Goal: Communication & Community: Share content

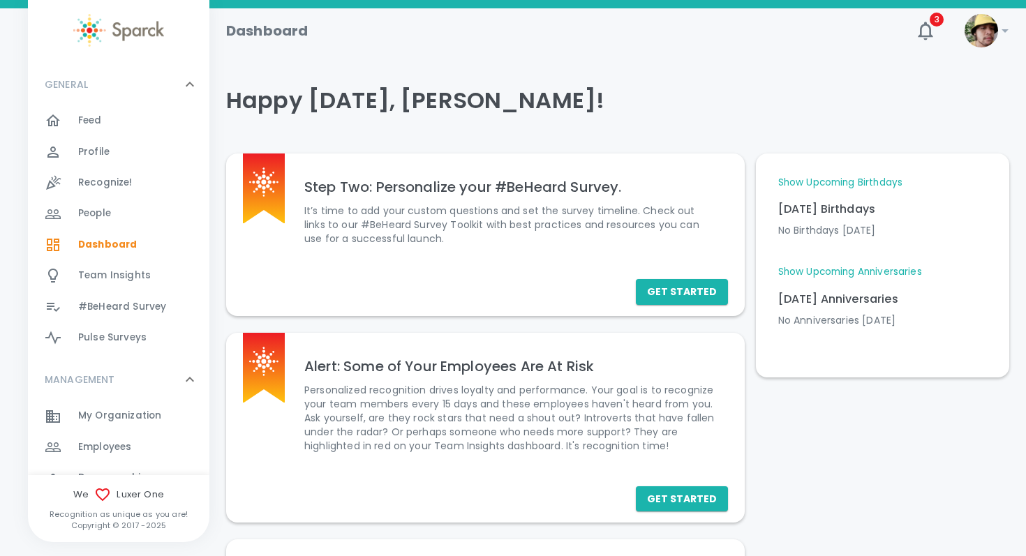
click at [110, 127] on div "Feed 0" at bounding box center [143, 121] width 131 height 20
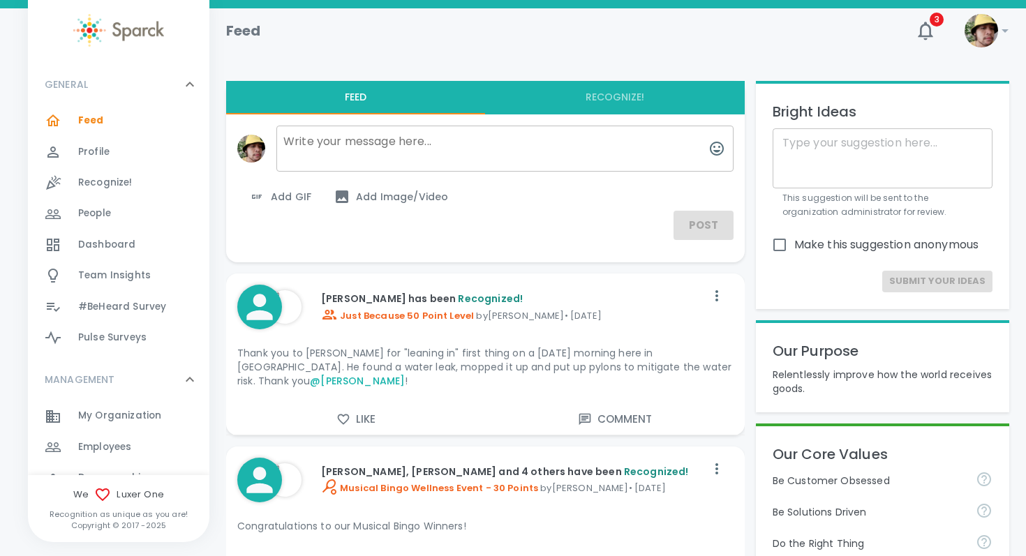
click at [428, 147] on textarea at bounding box center [504, 149] width 457 height 46
paste textarea "As you heard from [PERSON_NAME] [DATE], we are proud to recognize the following…"
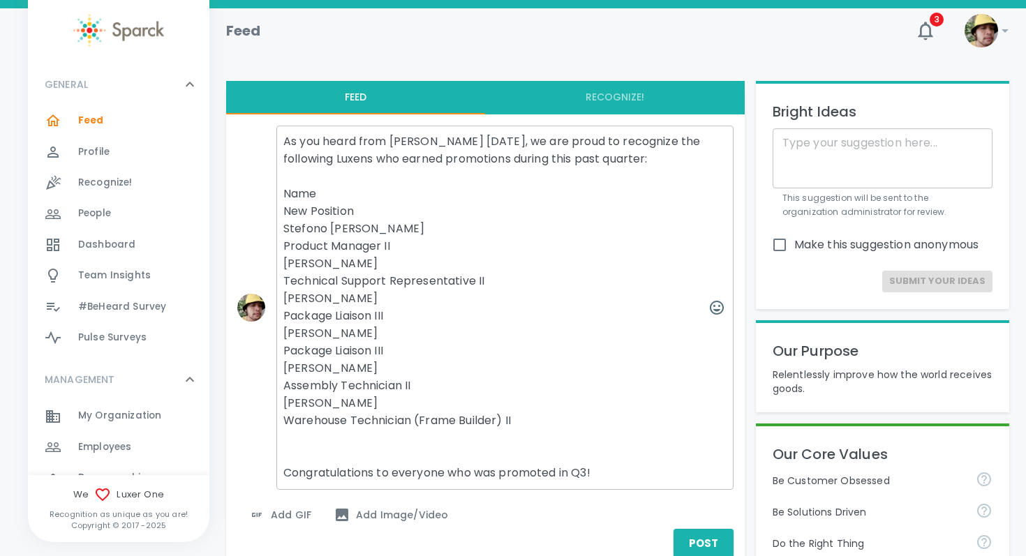
drag, startPoint x: 378, startPoint y: 224, endPoint x: 279, endPoint y: 209, distance: 99.5
click at [279, 209] on textarea "As you heard from [PERSON_NAME] [DATE], we are proud to recognize the following…" at bounding box center [504, 308] width 457 height 364
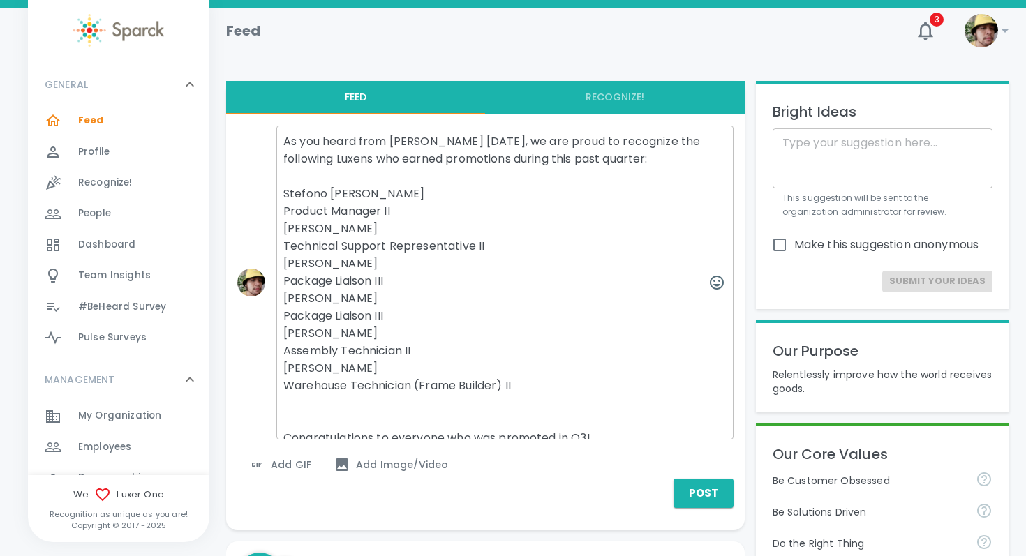
click at [390, 207] on textarea "As you heard from [PERSON_NAME] [DATE], we are proud to recognize the following…" at bounding box center [504, 283] width 457 height 314
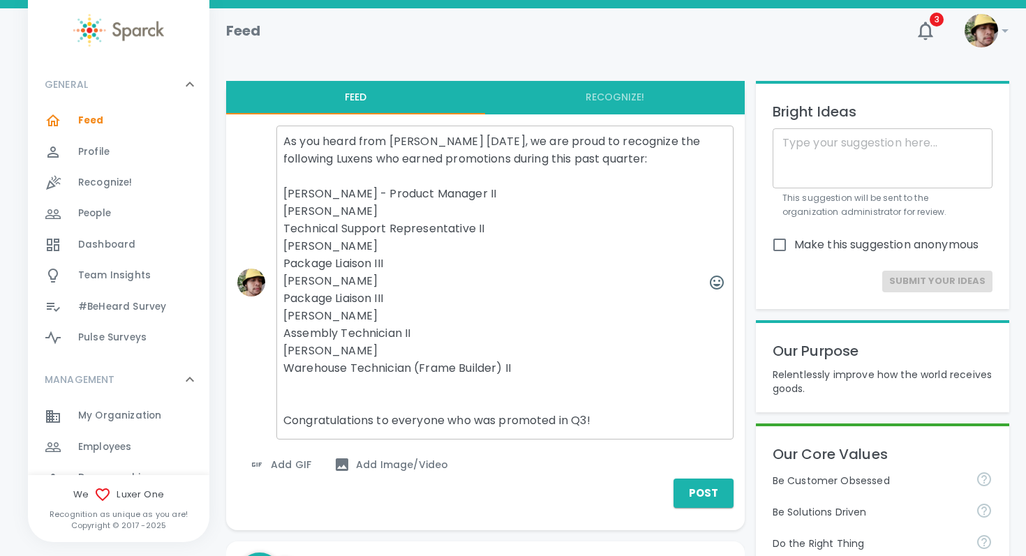
click at [282, 241] on textarea "As you heard from [PERSON_NAME] [DATE], we are proud to recognize the following…" at bounding box center [504, 283] width 457 height 314
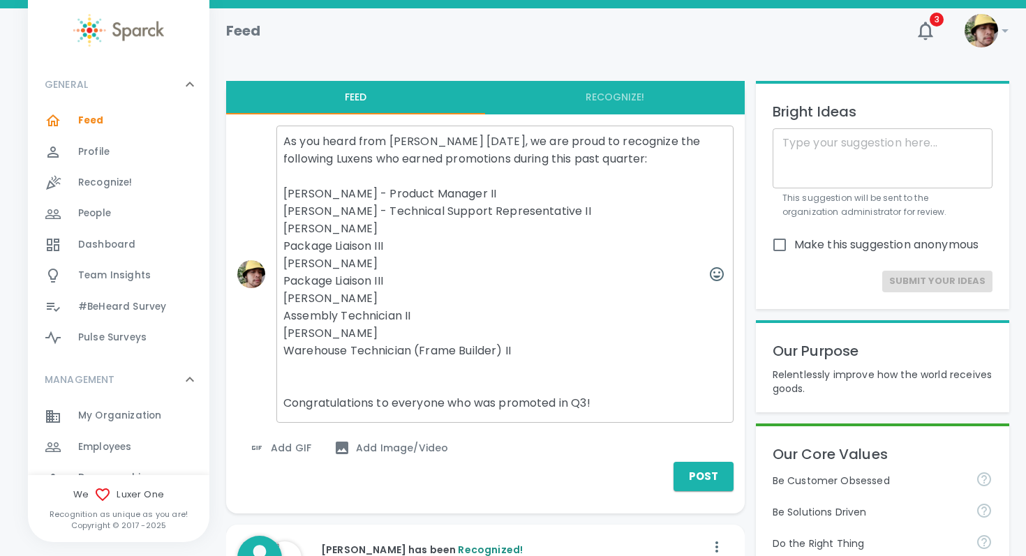
click at [283, 257] on textarea "As you heard from [PERSON_NAME] [DATE], we are proud to recognize the following…" at bounding box center [504, 274] width 457 height 297
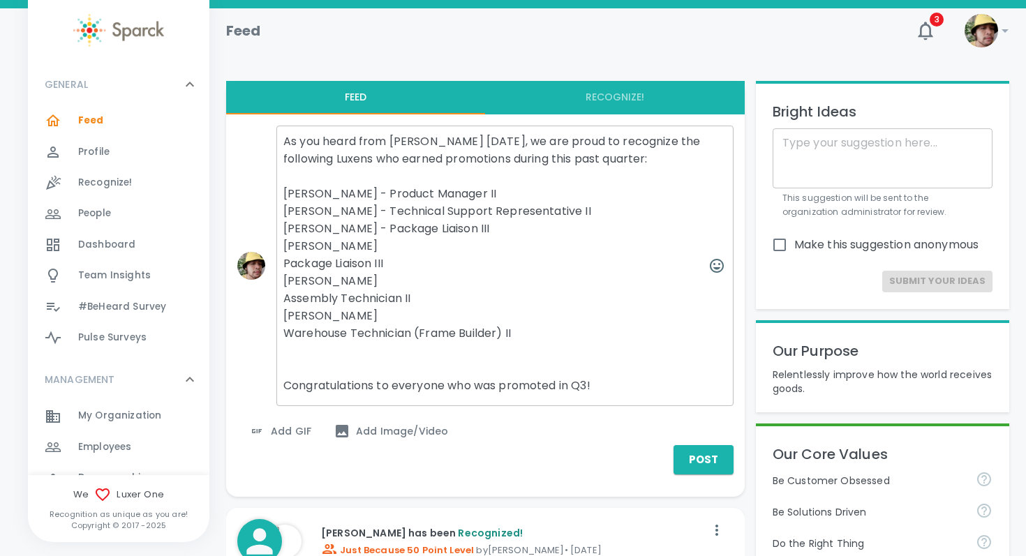
click at [284, 270] on textarea "As you heard from [PERSON_NAME] [DATE], we are proud to recognize the following…" at bounding box center [504, 266] width 457 height 281
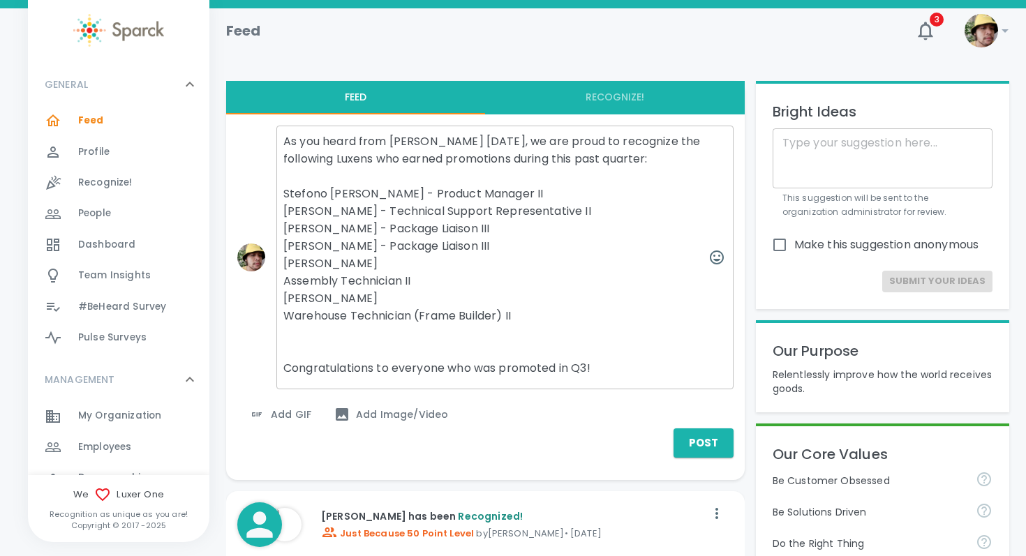
click at [283, 292] on textarea "As you heard from [PERSON_NAME] [DATE], we are proud to recognize the following…" at bounding box center [504, 258] width 457 height 264
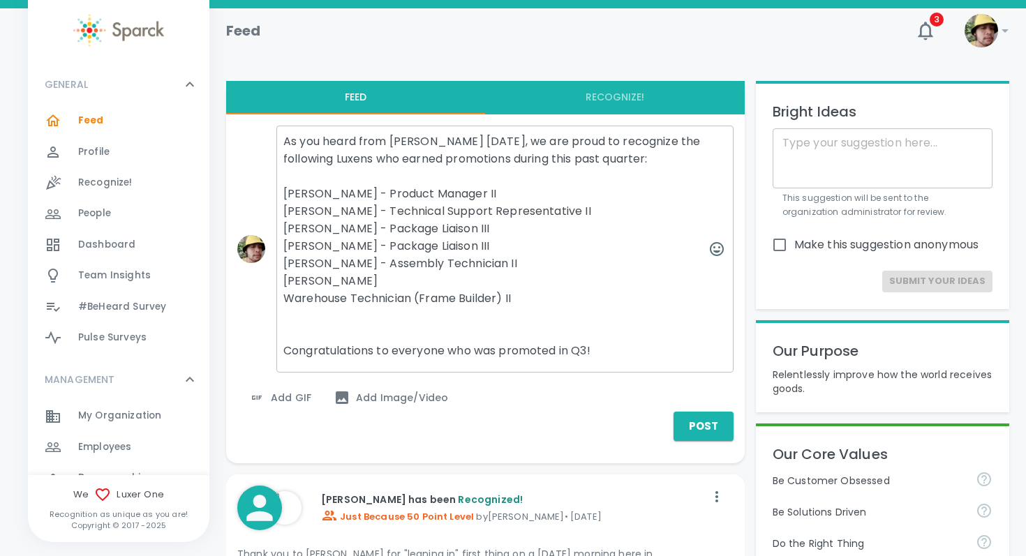
click at [283, 313] on textarea "As you heard from [PERSON_NAME] [DATE], we are proud to recognize the following…" at bounding box center [504, 249] width 457 height 247
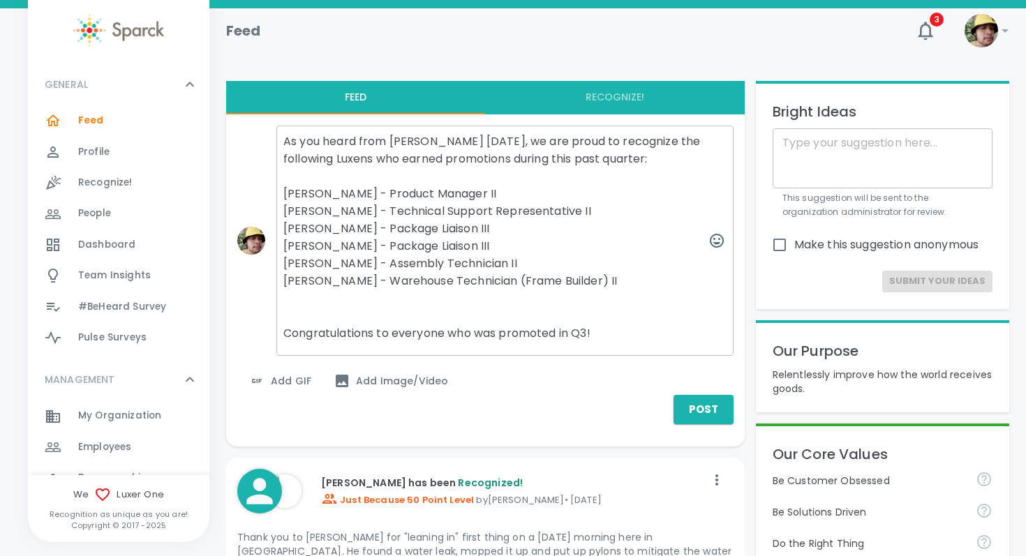
click at [284, 202] on textarea "As you heard from [PERSON_NAME] [DATE], we are proud to recognize the following…" at bounding box center [504, 241] width 457 height 230
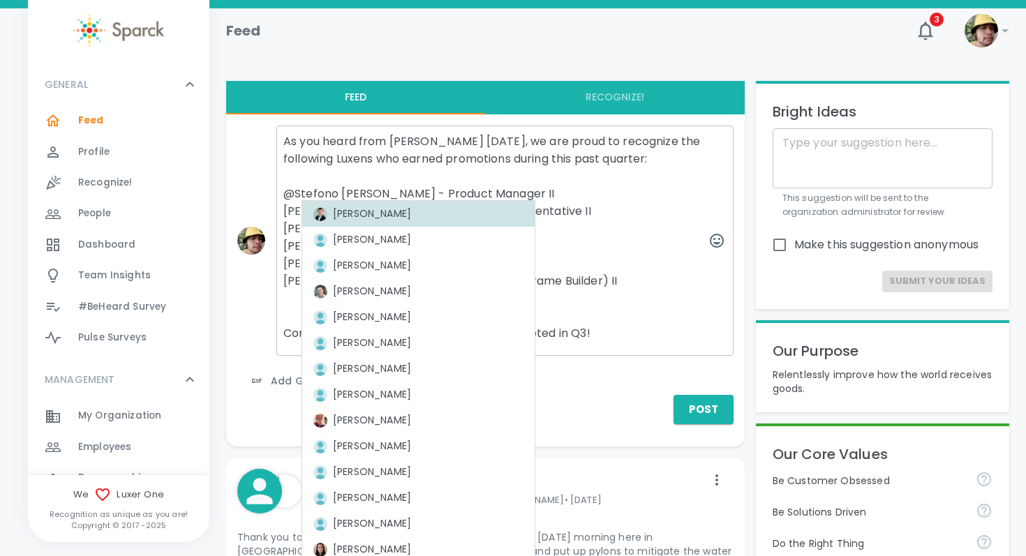
click at [489, 203] on textarea "As you heard from [PERSON_NAME] [DATE], we are proud to recognize the following…" at bounding box center [504, 241] width 457 height 230
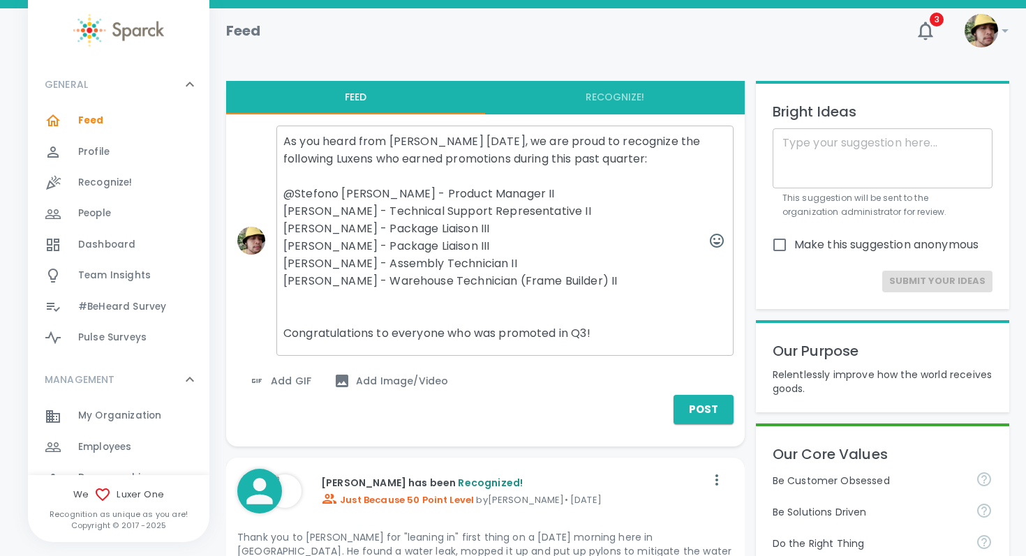
click at [378, 208] on textarea "As you heard from [PERSON_NAME] [DATE], we are proud to recognize the following…" at bounding box center [504, 241] width 457 height 230
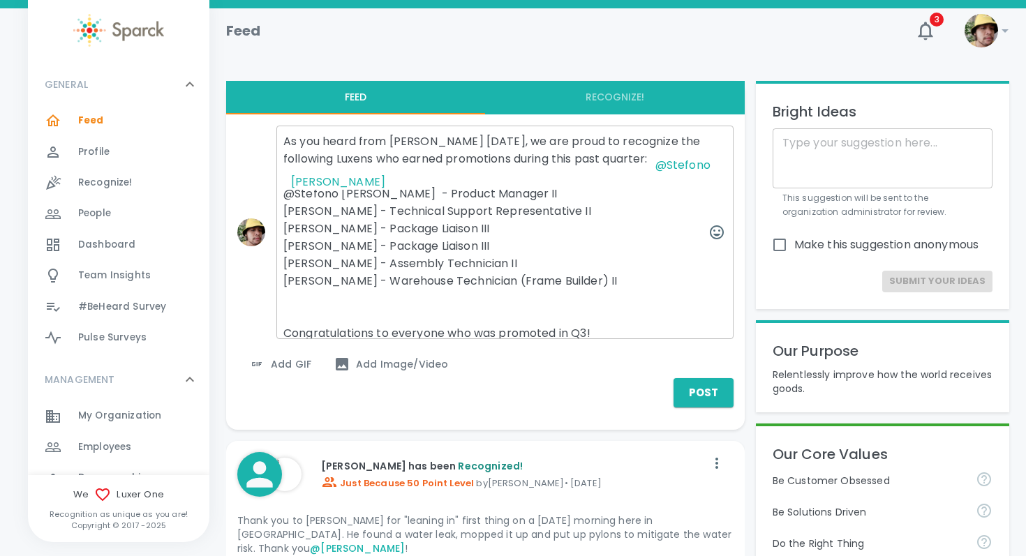
click at [378, 221] on textarea "As you heard from [PERSON_NAME] [DATE], we are proud to recognize the following…" at bounding box center [504, 233] width 457 height 214
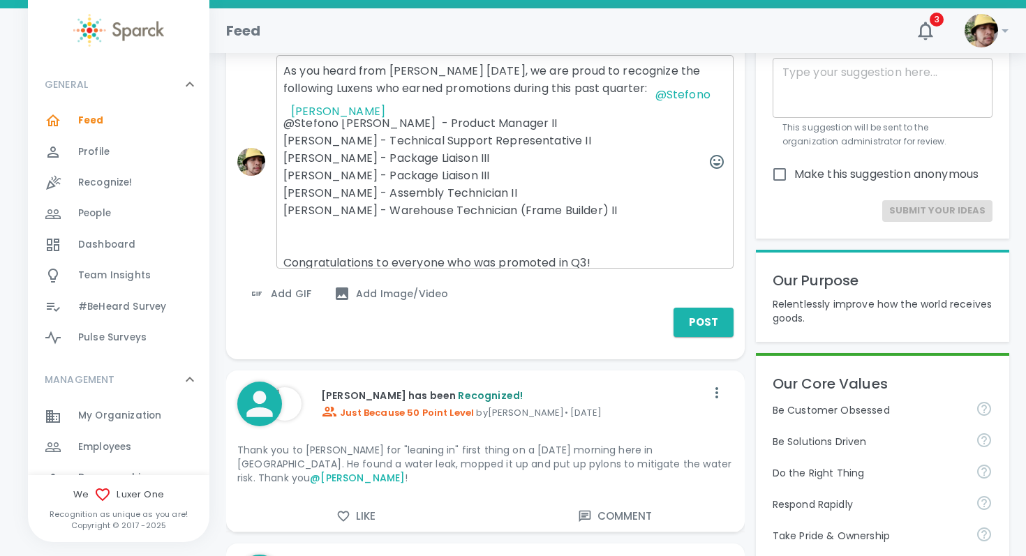
scroll to position [28, 0]
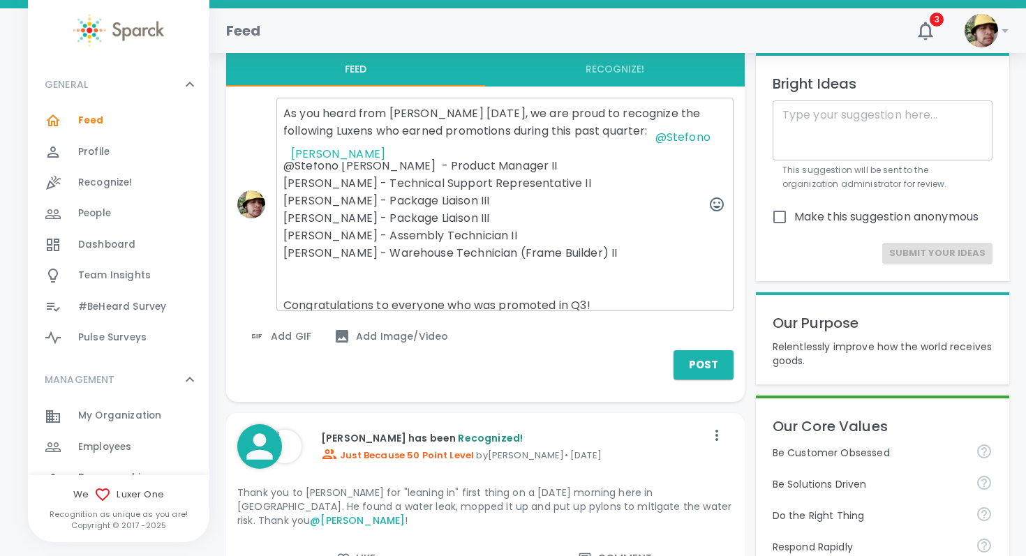
click at [358, 184] on textarea "As you heard from [PERSON_NAME] [DATE], we are proud to recognize the following…" at bounding box center [504, 205] width 457 height 214
click at [283, 177] on textarea "As you heard from [PERSON_NAME] [DATE], we are proud to recognize the following…" at bounding box center [504, 205] width 457 height 214
click at [405, 177] on textarea "As you heard from [PERSON_NAME] [DATE], we are proud to recognize the following…" at bounding box center [504, 205] width 457 height 214
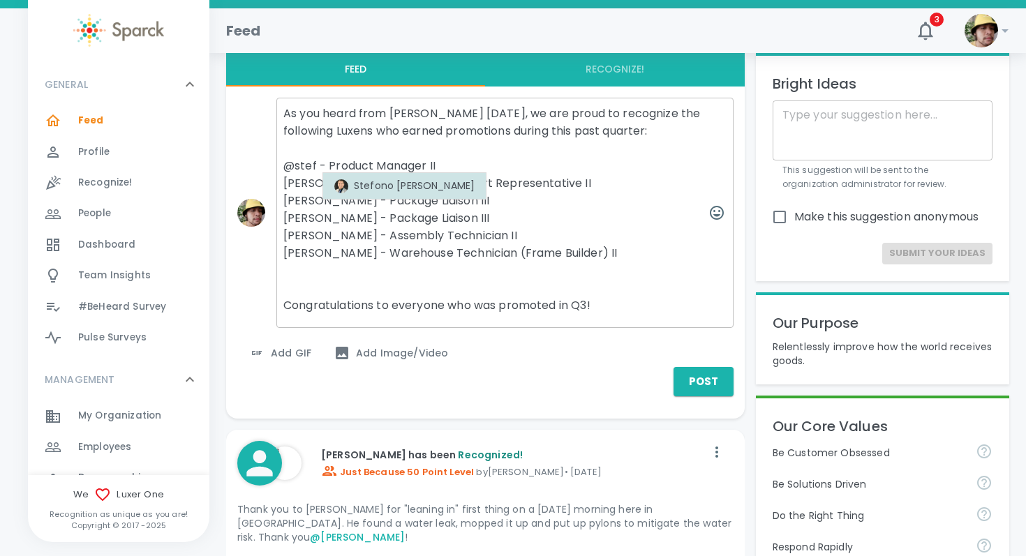
click at [373, 188] on div "Stefono [PERSON_NAME]" at bounding box center [404, 186] width 140 height 15
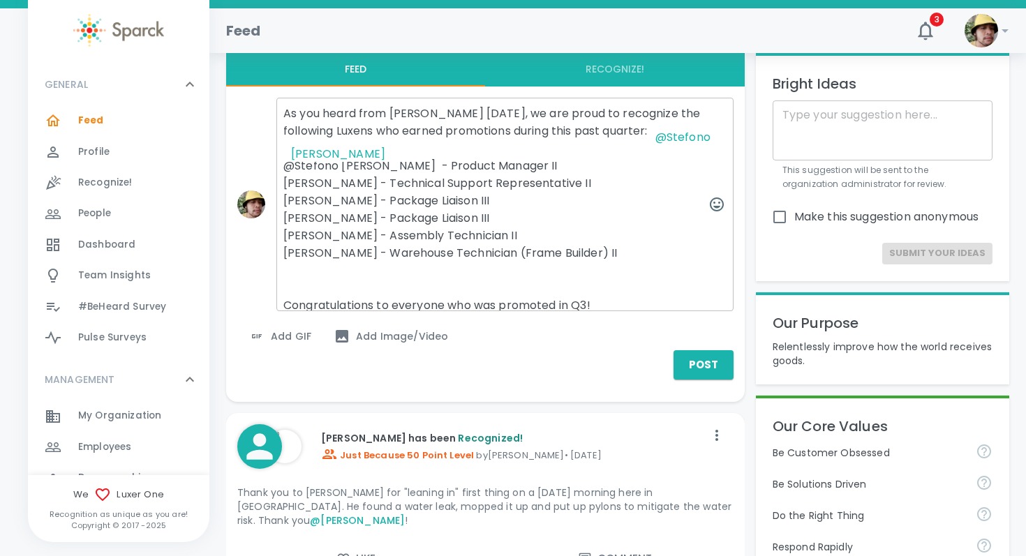
click at [389, 201] on textarea "As you heard from [PERSON_NAME] [DATE], we are proud to recognize the following…" at bounding box center [504, 205] width 457 height 214
click at [282, 198] on textarea "As you heard from [PERSON_NAME] [DATE], we are proud to recognize the following…" at bounding box center [504, 205] width 457 height 214
click at [368, 215] on textarea "As you heard from [PERSON_NAME] [DATE], we are proud to recognize the following…" at bounding box center [504, 205] width 457 height 214
click at [284, 219] on textarea "As you heard from [PERSON_NAME] [DATE], we are proud to recognize the following…" at bounding box center [504, 205] width 457 height 214
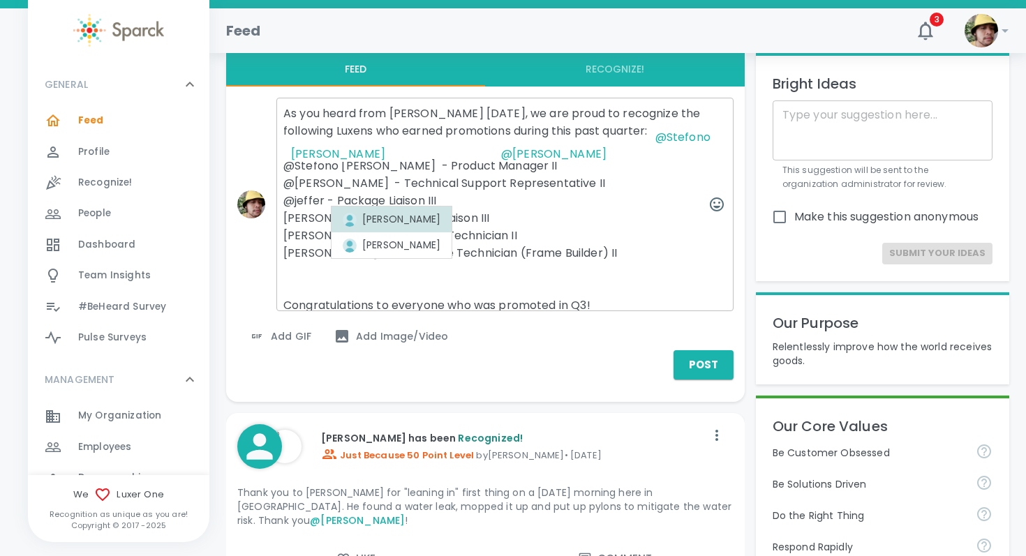
click at [413, 216] on div "[PERSON_NAME]" at bounding box center [392, 219] width 98 height 15
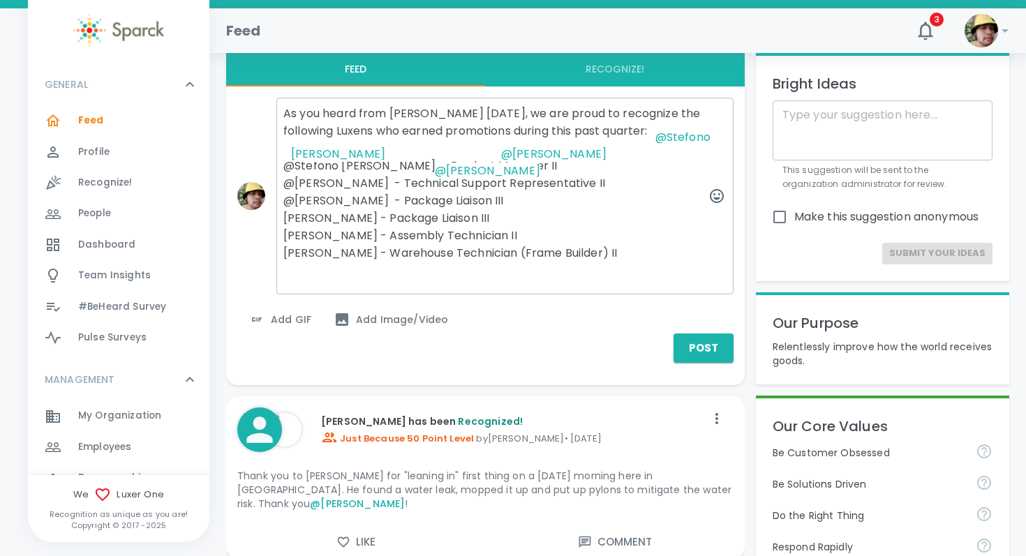
click at [353, 230] on textarea "As you heard from [PERSON_NAME] [DATE], we are proud to recognize the following…" at bounding box center [504, 196] width 457 height 197
click at [286, 231] on textarea "As you heard from [PERSON_NAME] [DATE], we are proud to recognize the following…" at bounding box center [504, 196] width 457 height 197
click at [365, 247] on textarea "As you heard from [PERSON_NAME] [DATE], we are proud to recognize the following…" at bounding box center [504, 196] width 457 height 197
click at [285, 242] on textarea "As you heard from [PERSON_NAME] [DATE], we are proud to recognize the following…" at bounding box center [504, 196] width 457 height 197
click at [371, 267] on textarea "As you heard from [PERSON_NAME] [DATE], we are proud to recognize the following…" at bounding box center [504, 196] width 457 height 197
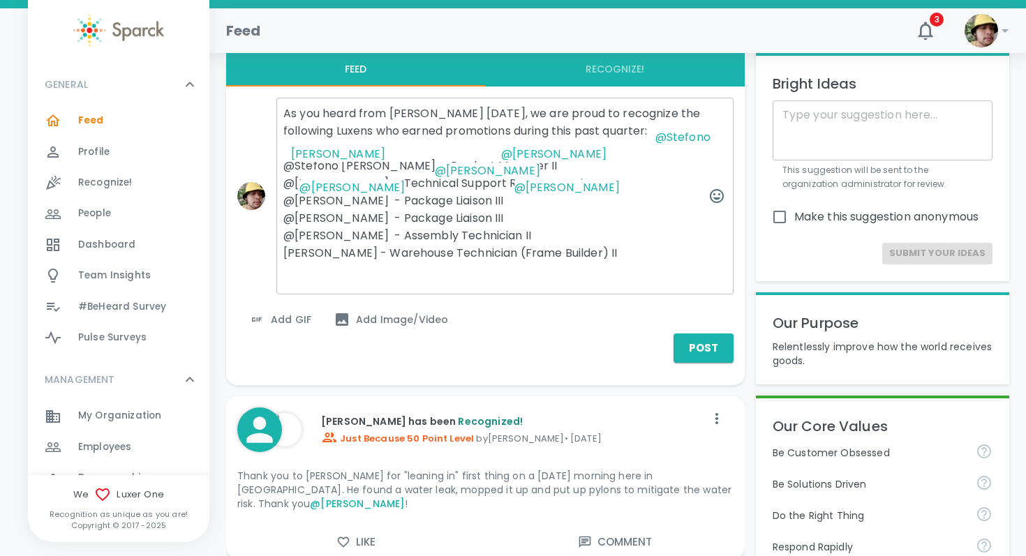
click at [285, 262] on textarea "As you heard from [PERSON_NAME] [DATE], we are proud to recognize the following…" at bounding box center [504, 196] width 457 height 197
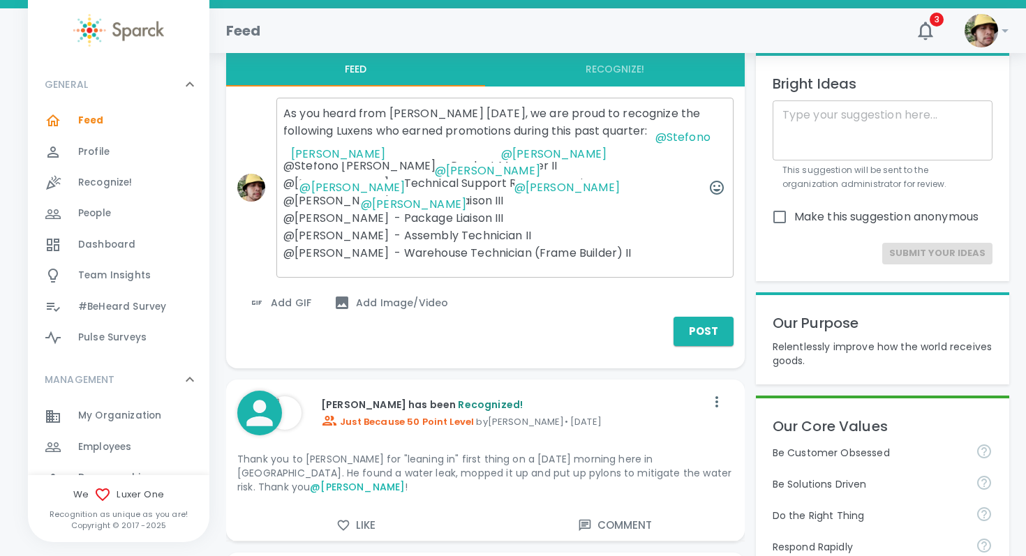
type textarea "As you heard from [PERSON_NAME] [DATE], we are proud to recognize the following…"
click at [288, 311] on span "Add GIF" at bounding box center [279, 303] width 63 height 17
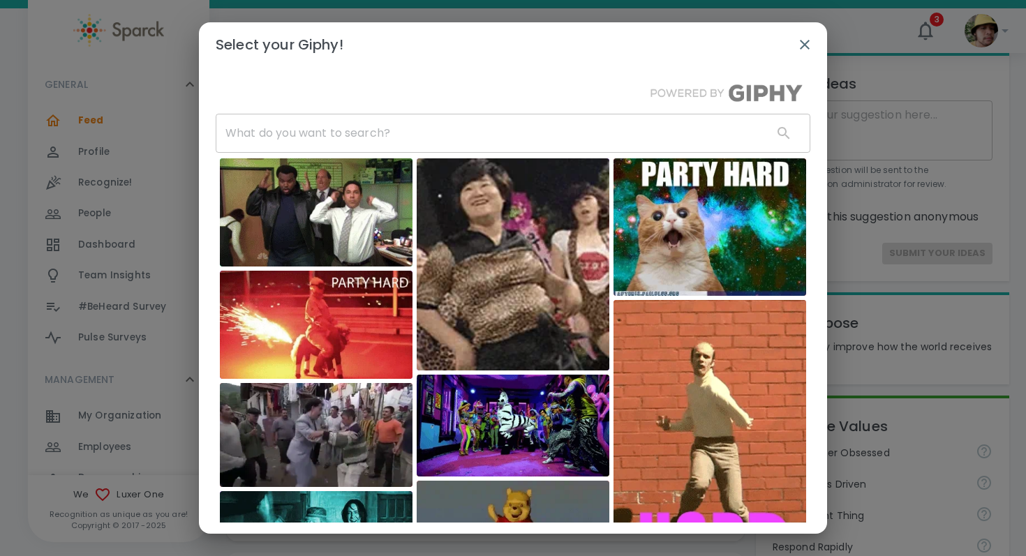
click at [368, 289] on img at bounding box center [316, 325] width 193 height 108
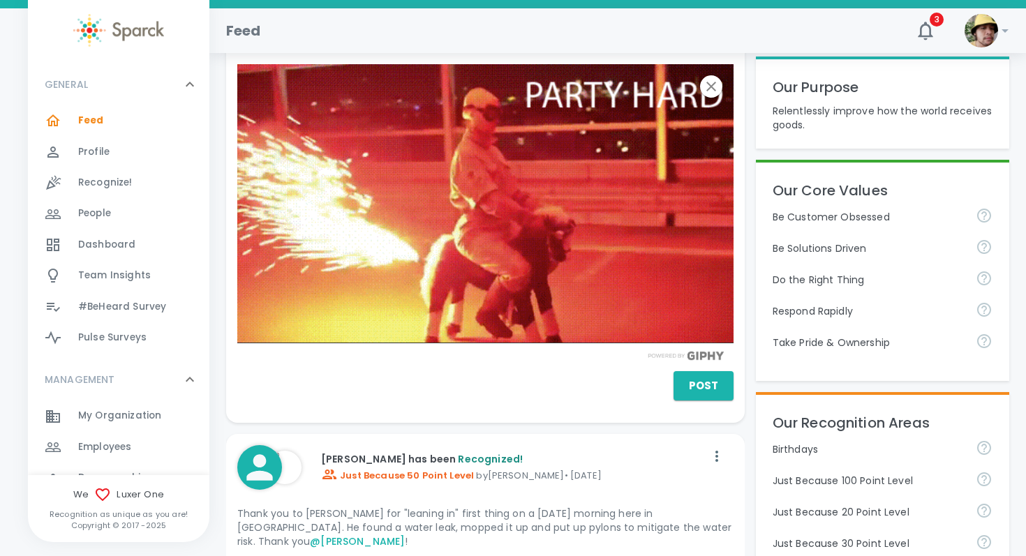
scroll to position [270, 0]
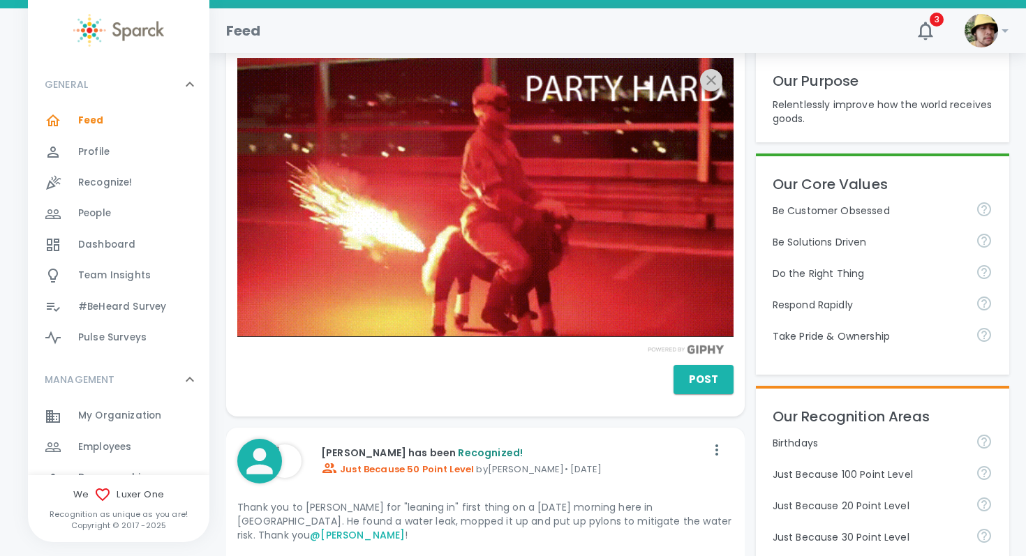
click at [708, 89] on icon "button" at bounding box center [711, 80] width 17 height 17
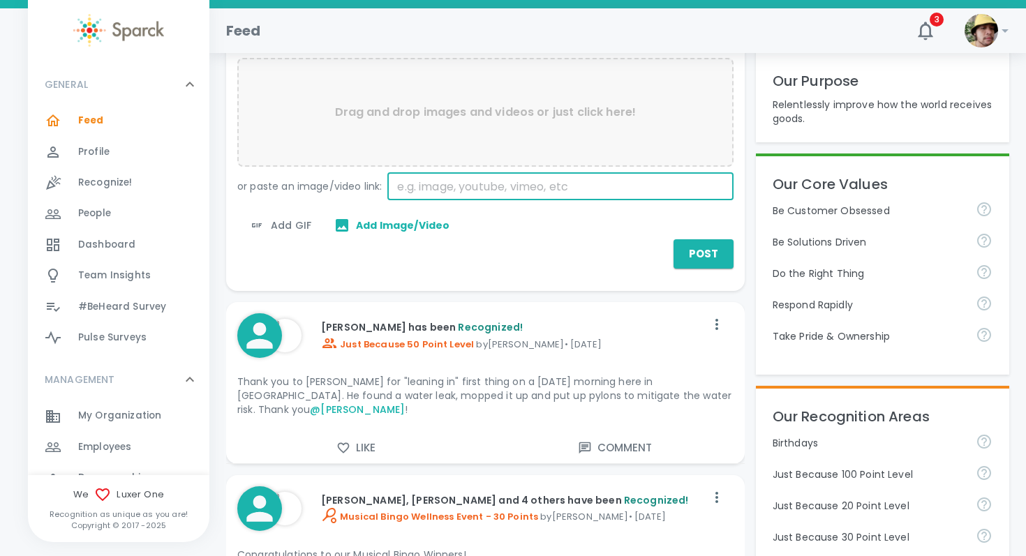
click at [544, 200] on input "text" at bounding box center [559, 186] width 345 height 28
paste input "[URL][DOMAIN_NAME][DOMAIN_NAME]"
type input "[URL][DOMAIN_NAME][DOMAIN_NAME]"
click at [686, 200] on button "Verify" at bounding box center [706, 187] width 56 height 26
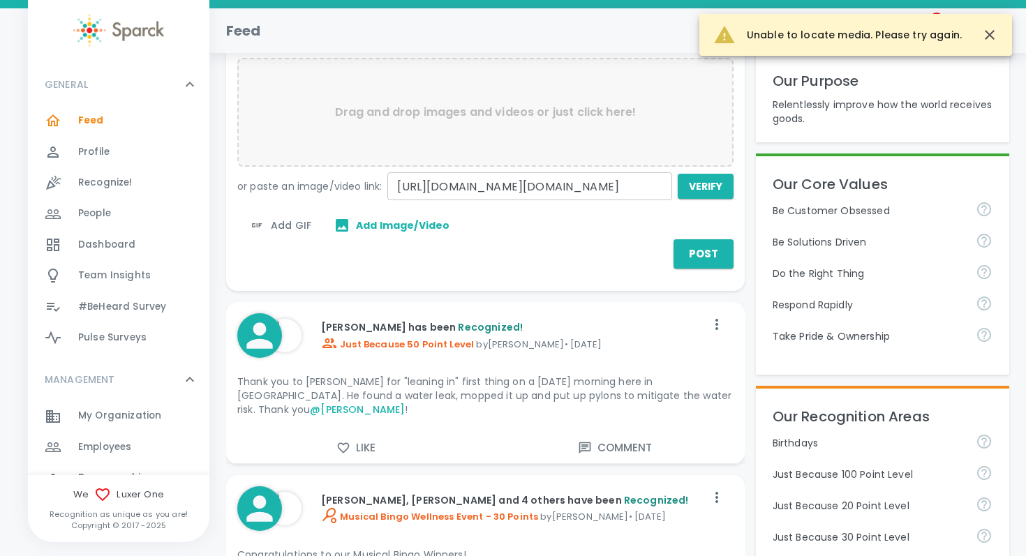
click at [498, 200] on input "[URL][DOMAIN_NAME][DOMAIN_NAME]" at bounding box center [529, 186] width 284 height 28
paste input "[DOMAIN_NAME][URL]"
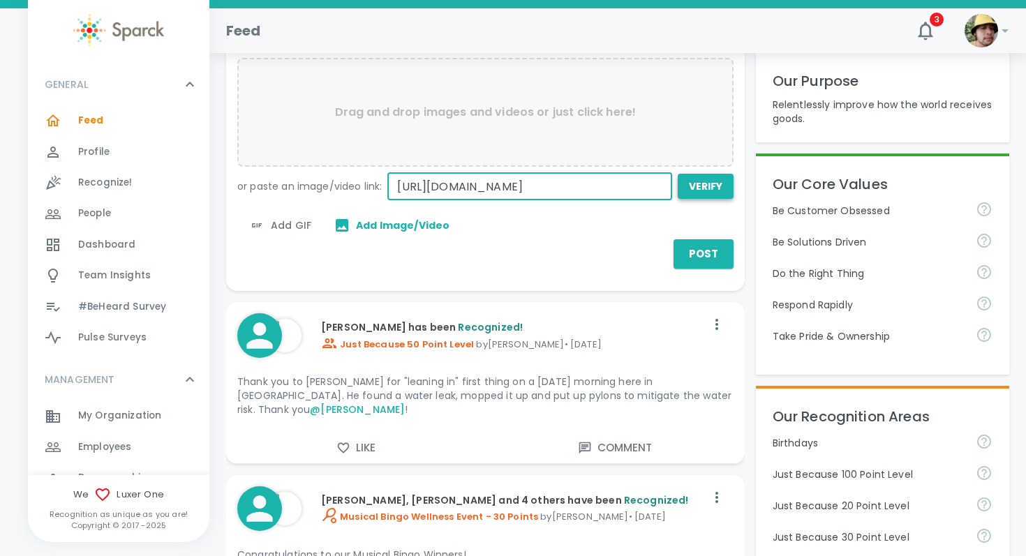
type input "[URL][DOMAIN_NAME]"
click at [700, 200] on button "Verify" at bounding box center [706, 187] width 56 height 26
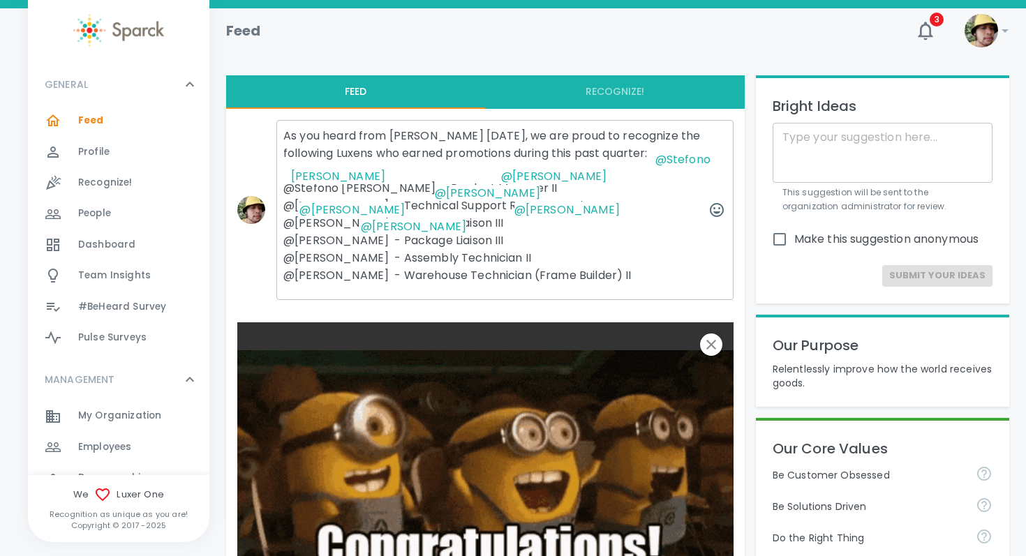
scroll to position [0, 0]
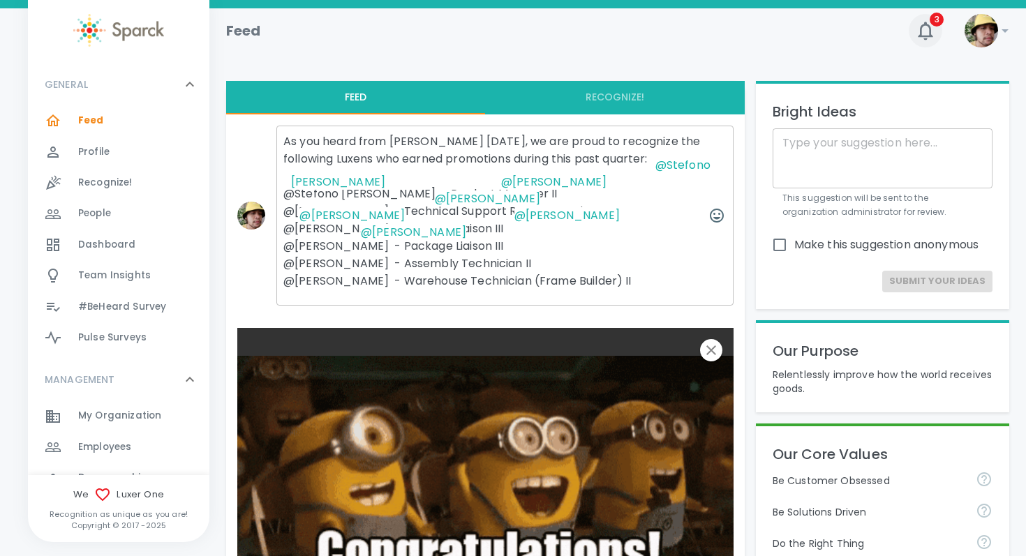
click at [923, 22] on icon "button" at bounding box center [925, 31] width 22 height 22
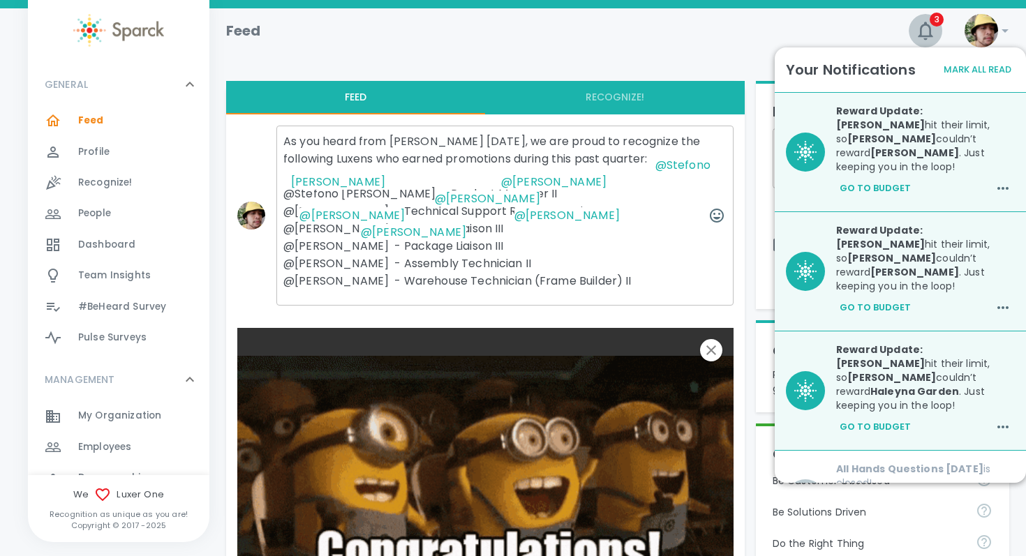
click at [929, 26] on icon "button" at bounding box center [925, 31] width 15 height 18
